Goal: Navigation & Orientation: Locate item on page

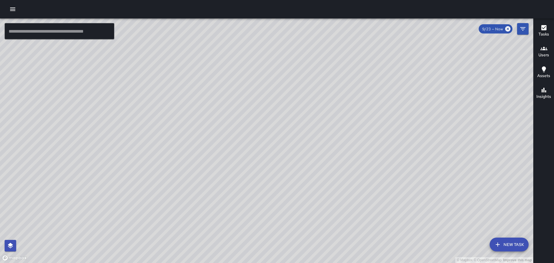
scroll to position [29, 0]
drag, startPoint x: 440, startPoint y: 153, endPoint x: 301, endPoint y: 62, distance: 165.8
click at [302, 62] on div "© Mapbox © OpenStreetMap Improve this map" at bounding box center [267, 140] width 534 height 245
drag, startPoint x: 395, startPoint y: 168, endPoint x: 386, endPoint y: 133, distance: 36.7
click at [386, 131] on div "© Mapbox © OpenStreetMap Improve this map" at bounding box center [267, 140] width 534 height 245
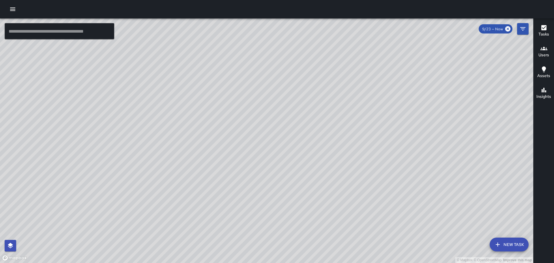
drag, startPoint x: 341, startPoint y: 129, endPoint x: 359, endPoint y: 181, distance: 55.1
click at [359, 181] on div "© Mapbox © OpenStreetMap Improve this map" at bounding box center [267, 140] width 534 height 245
drag, startPoint x: 311, startPoint y: 108, endPoint x: 314, endPoint y: 160, distance: 52.4
click at [313, 169] on div "© Mapbox © OpenStreetMap Improve this map" at bounding box center [267, 140] width 534 height 245
drag, startPoint x: 300, startPoint y: 88, endPoint x: 319, endPoint y: 115, distance: 33.1
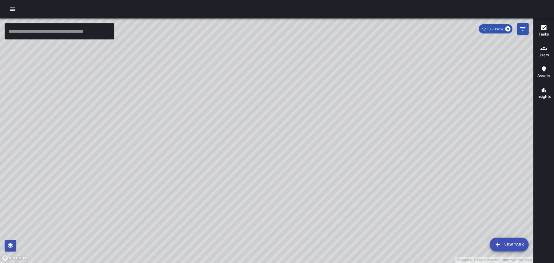
click at [323, 120] on div "© Mapbox © OpenStreetMap Improve this map" at bounding box center [267, 140] width 534 height 245
drag, startPoint x: 396, startPoint y: 165, endPoint x: 388, endPoint y: 146, distance: 20.5
click at [388, 146] on div "© Mapbox © OpenStreetMap Improve this map" at bounding box center [267, 140] width 534 height 245
drag, startPoint x: 182, startPoint y: 116, endPoint x: 405, endPoint y: 228, distance: 249.4
click at [405, 228] on div "© Mapbox © OpenStreetMap Improve this map" at bounding box center [267, 140] width 534 height 245
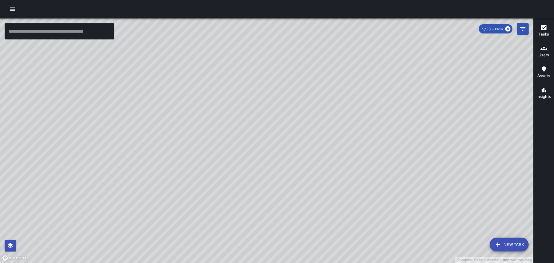
drag, startPoint x: 146, startPoint y: 160, endPoint x: 506, endPoint y: 48, distance: 376.6
click at [424, 74] on div "© Mapbox © OpenStreetMap Improve this map [PERSON_NAME] [STREET_ADDRESS] Comple…" at bounding box center [267, 140] width 534 height 245
drag, startPoint x: 304, startPoint y: 116, endPoint x: 267, endPoint y: 106, distance: 38.1
click at [321, 145] on div "© Mapbox © OpenStreetMap Improve this map" at bounding box center [267, 140] width 534 height 245
drag, startPoint x: 347, startPoint y: 196, endPoint x: 355, endPoint y: 99, distance: 97.1
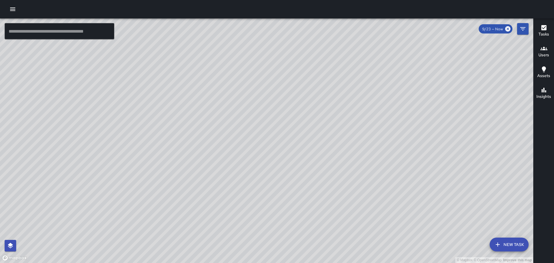
click at [355, 99] on div "© Mapbox © OpenStreetMap Improve this map" at bounding box center [267, 140] width 534 height 245
drag, startPoint x: 466, startPoint y: 157, endPoint x: 391, endPoint y: 131, distance: 79.2
click at [413, 158] on div "© Mapbox © OpenStreetMap Improve this map" at bounding box center [267, 140] width 534 height 245
drag, startPoint x: 433, startPoint y: 113, endPoint x: 360, endPoint y: 142, distance: 78.6
click at [360, 142] on div "© Mapbox © OpenStreetMap Improve this map" at bounding box center [267, 140] width 534 height 245
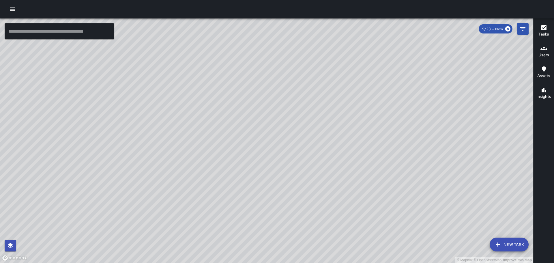
drag, startPoint x: 472, startPoint y: 179, endPoint x: 426, endPoint y: 130, distance: 67.6
click at [426, 130] on div "© Mapbox © OpenStreetMap Improve this map" at bounding box center [267, 140] width 534 height 245
drag, startPoint x: 259, startPoint y: 147, endPoint x: 291, endPoint y: 90, distance: 65.4
click at [291, 91] on div "© Mapbox © OpenStreetMap Improve this map" at bounding box center [267, 140] width 534 height 245
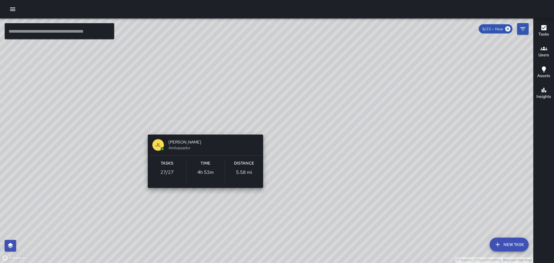
click at [205, 126] on div "© Mapbox © OpenStreetMap Improve this map JL [PERSON_NAME] Ambassador Tasks 27 …" at bounding box center [267, 140] width 534 height 245
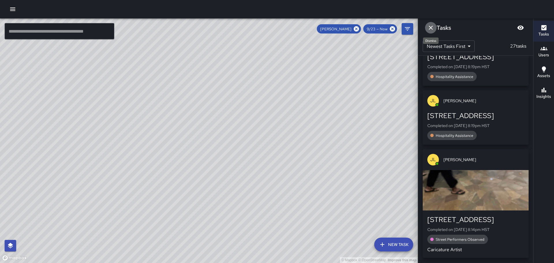
click at [432, 29] on icon "Dismiss" at bounding box center [431, 28] width 4 height 4
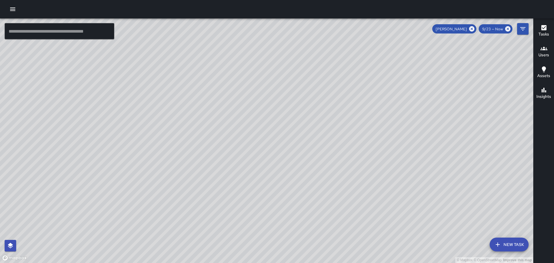
drag, startPoint x: 379, startPoint y: 90, endPoint x: 307, endPoint y: 97, distance: 71.9
click at [307, 97] on div "© Mapbox © OpenStreetMap Improve this map" at bounding box center [267, 140] width 534 height 245
drag, startPoint x: 392, startPoint y: 198, endPoint x: 344, endPoint y: 124, distance: 88.0
click at [344, 124] on div "© Mapbox © OpenStreetMap Improve this map" at bounding box center [267, 140] width 534 height 245
drag, startPoint x: 431, startPoint y: 185, endPoint x: 425, endPoint y: 204, distance: 19.7
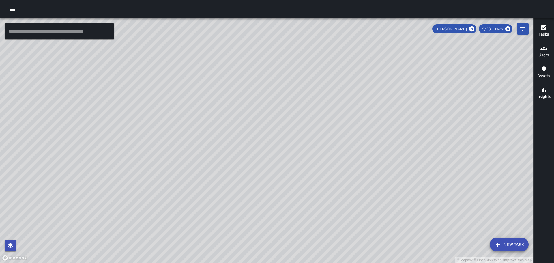
click at [427, 208] on div "© Mapbox © OpenStreetMap Improve this map" at bounding box center [267, 140] width 534 height 245
drag, startPoint x: 338, startPoint y: 127, endPoint x: 363, endPoint y: 178, distance: 56.0
click at [363, 178] on div "© Mapbox © OpenStreetMap Improve this map" at bounding box center [267, 140] width 534 height 245
drag, startPoint x: 339, startPoint y: 133, endPoint x: 302, endPoint y: 103, distance: 48.2
click at [363, 185] on div "© Mapbox © OpenStreetMap Improve this map" at bounding box center [267, 140] width 534 height 245
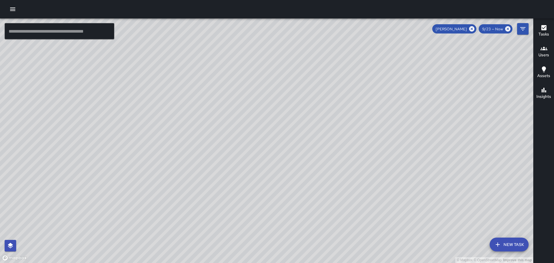
drag, startPoint x: 283, startPoint y: 104, endPoint x: 277, endPoint y: 112, distance: 10.1
click at [311, 211] on div "© Mapbox © OpenStreetMap Improve this map" at bounding box center [267, 140] width 534 height 245
drag, startPoint x: 225, startPoint y: 55, endPoint x: 267, endPoint y: 144, distance: 97.8
click at [267, 144] on div "© Mapbox © OpenStreetMap Improve this map" at bounding box center [267, 140] width 534 height 245
drag, startPoint x: 333, startPoint y: 208, endPoint x: 278, endPoint y: 114, distance: 109.0
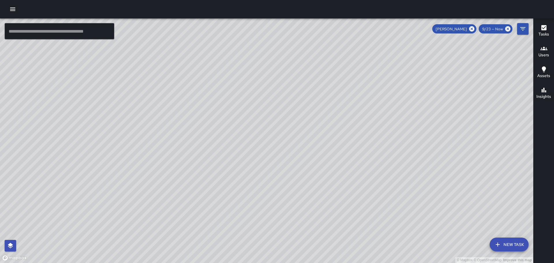
click at [278, 114] on div "© Mapbox © OpenStreetMap Improve this map" at bounding box center [267, 140] width 534 height 245
drag, startPoint x: 336, startPoint y: 171, endPoint x: 316, endPoint y: 91, distance: 82.5
click at [313, 91] on div "© Mapbox © OpenStreetMap Improve this map" at bounding box center [267, 140] width 534 height 245
drag, startPoint x: 371, startPoint y: 137, endPoint x: 342, endPoint y: 89, distance: 56.6
click at [343, 90] on div "© Mapbox © OpenStreetMap Improve this map" at bounding box center [267, 140] width 534 height 245
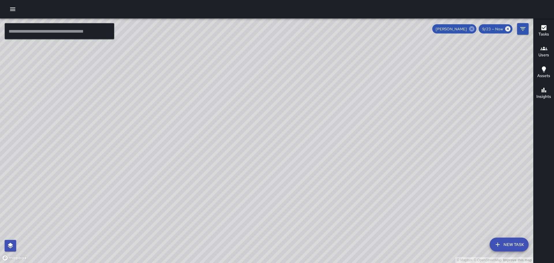
click at [471, 27] on icon at bounding box center [472, 28] width 5 height 5
drag, startPoint x: 174, startPoint y: 165, endPoint x: 202, endPoint y: 159, distance: 28.0
click at [202, 159] on div "© Mapbox © OpenStreetMap Improve this map" at bounding box center [267, 140] width 534 height 245
drag, startPoint x: 181, startPoint y: 167, endPoint x: 172, endPoint y: 130, distance: 38.1
click at [172, 131] on div "© Mapbox © OpenStreetMap Improve this map" at bounding box center [267, 140] width 534 height 245
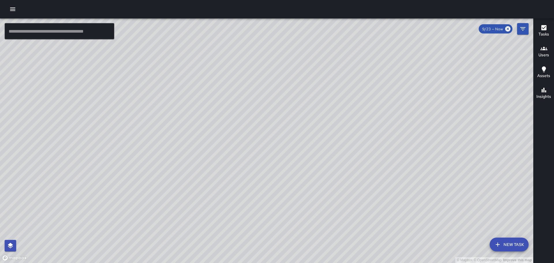
drag, startPoint x: 118, startPoint y: 143, endPoint x: 164, endPoint y: 167, distance: 51.8
click at [164, 167] on div "© Mapbox © OpenStreetMap Improve this map" at bounding box center [267, 140] width 534 height 245
drag, startPoint x: 163, startPoint y: 154, endPoint x: 160, endPoint y: 106, distance: 48.0
click at [160, 106] on div "© Mapbox © OpenStreetMap Improve this map" at bounding box center [267, 140] width 534 height 245
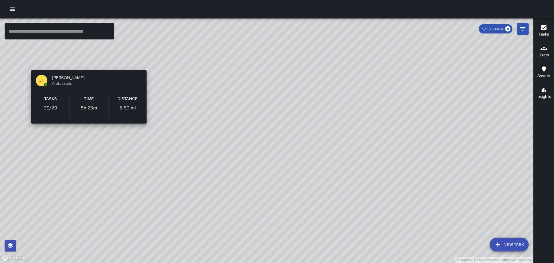
click at [85, 64] on div "© Mapbox © OpenStreetMap Improve this map JL [PERSON_NAME] Ambassador Tasks 29 …" at bounding box center [267, 140] width 534 height 245
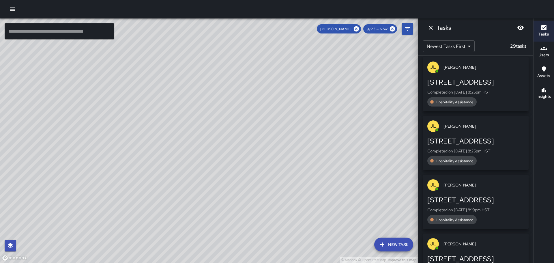
scroll to position [0, 0]
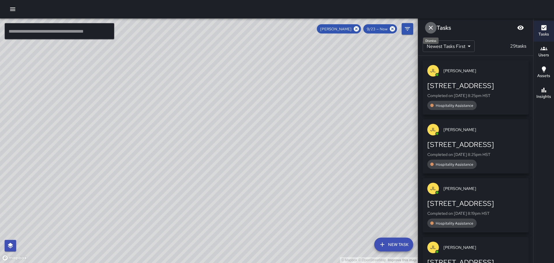
click at [429, 26] on icon "Dismiss" at bounding box center [431, 27] width 7 height 7
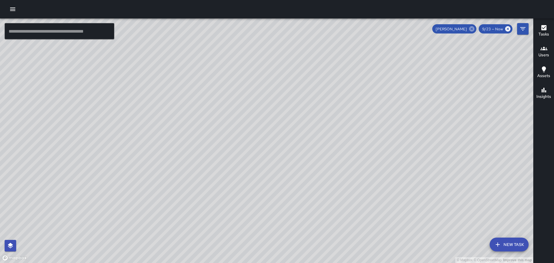
click at [473, 28] on icon at bounding box center [472, 29] width 6 height 6
drag, startPoint x: 440, startPoint y: 109, endPoint x: 255, endPoint y: 54, distance: 192.7
click at [254, 53] on div "© Mapbox © OpenStreetMap Improve this map" at bounding box center [267, 140] width 534 height 245
drag, startPoint x: 303, startPoint y: 124, endPoint x: 271, endPoint y: 68, distance: 65.1
click at [269, 68] on div "© Mapbox © OpenStreetMap Improve this map" at bounding box center [267, 140] width 534 height 245
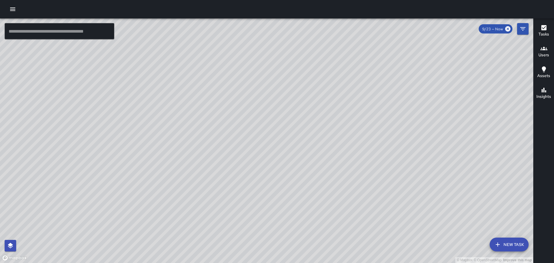
drag, startPoint x: 375, startPoint y: 123, endPoint x: 290, endPoint y: 27, distance: 127.6
click at [299, 46] on div "© Mapbox © OpenStreetMap Improve this map" at bounding box center [267, 140] width 534 height 245
drag, startPoint x: 450, startPoint y: 202, endPoint x: 355, endPoint y: 97, distance: 141.6
click at [355, 98] on div "© Mapbox © OpenStreetMap Improve this map" at bounding box center [267, 140] width 534 height 245
drag, startPoint x: 324, startPoint y: 99, endPoint x: 312, endPoint y: 99, distance: 12.1
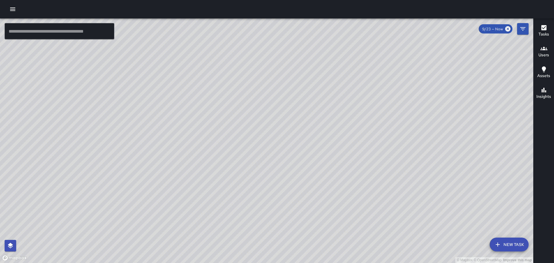
click at [465, 263] on html "© Mapbox © OpenStreetMap Improve this map ​ New Task 9/23 — Now Map Layers Task…" at bounding box center [277, 131] width 554 height 263
drag, startPoint x: 319, startPoint y: 127, endPoint x: 362, endPoint y: 201, distance: 84.9
click at [364, 204] on div "© Mapbox © OpenStreetMap Improve this map" at bounding box center [267, 140] width 534 height 245
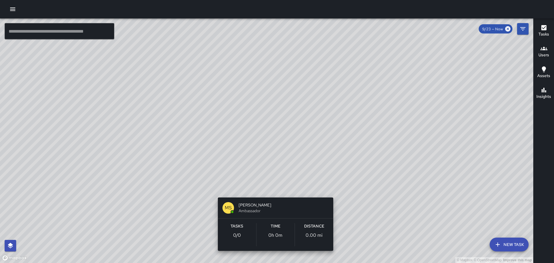
click at [275, 187] on div "© Mapbox © OpenStreetMap Improve this map [PERSON_NAME] Ambassador Tasks 0 / 0 …" at bounding box center [267, 140] width 534 height 245
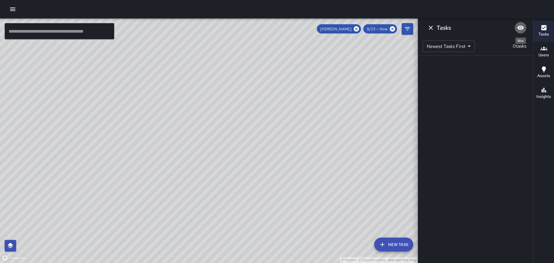
click at [521, 26] on icon "Blur" at bounding box center [521, 28] width 6 height 4
click at [521, 26] on icon "Unblur" at bounding box center [521, 27] width 6 height 5
click at [431, 28] on icon "Dismiss" at bounding box center [431, 28] width 4 height 4
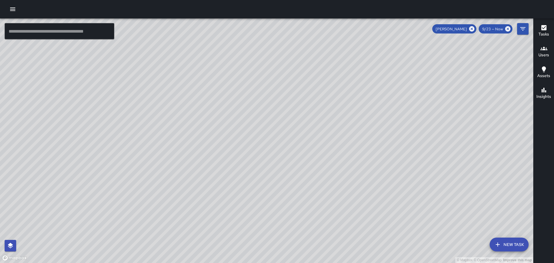
drag, startPoint x: 292, startPoint y: 66, endPoint x: 392, endPoint y: 61, distance: 100.3
click at [303, 125] on div "© Mapbox © OpenStreetMap Improve this map" at bounding box center [267, 140] width 534 height 245
drag, startPoint x: 470, startPoint y: 27, endPoint x: 473, endPoint y: 26, distance: 2.9
click at [472, 27] on icon at bounding box center [472, 29] width 6 height 6
drag, startPoint x: 158, startPoint y: 94, endPoint x: 196, endPoint y: 98, distance: 38.0
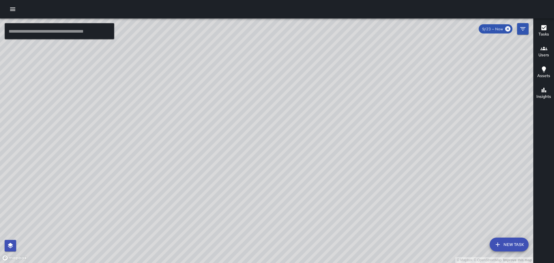
click at [196, 98] on div "© Mapbox © OpenStreetMap Improve this map" at bounding box center [267, 140] width 534 height 245
